Goal: Task Accomplishment & Management: Manage account settings

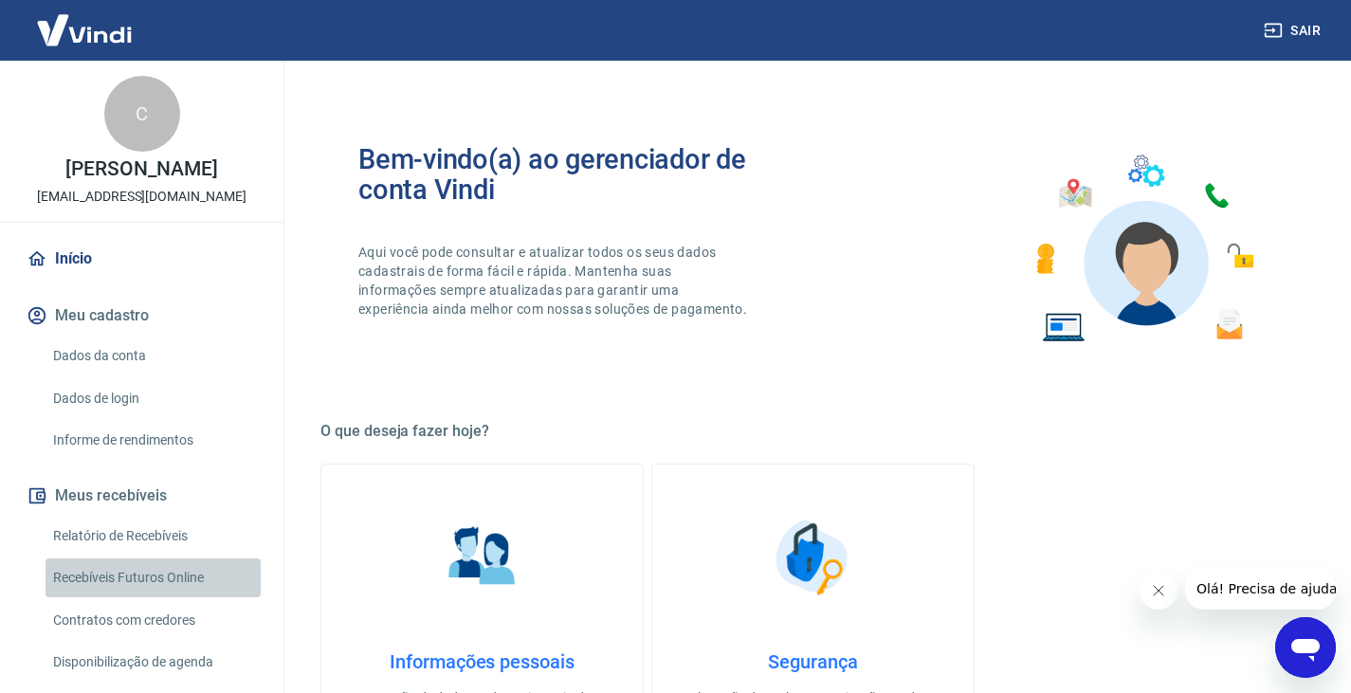
click at [154, 597] on link "Recebíveis Futuros Online" at bounding box center [152, 577] width 215 height 39
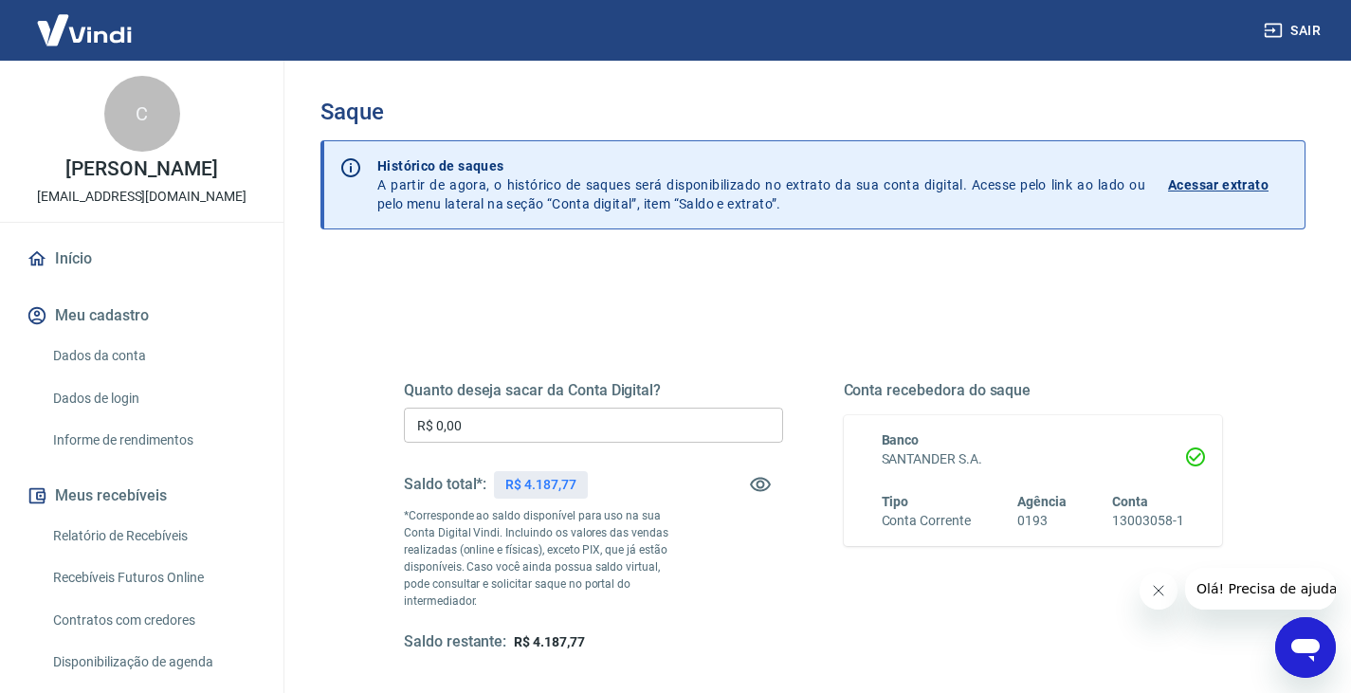
click at [1295, 27] on button "Sair" at bounding box center [1294, 30] width 68 height 35
